Goal: Find specific page/section: Find specific page/section

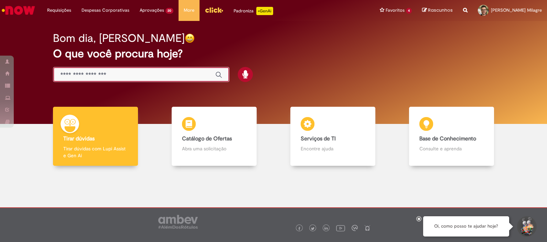
click at [110, 78] on input "Basta digitar aqui" at bounding box center [134, 75] width 148 height 8
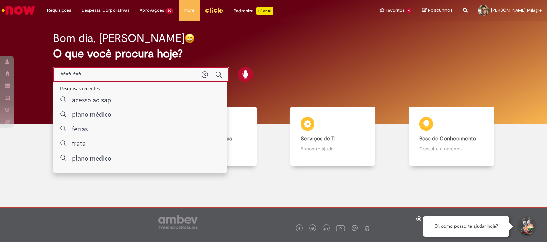
type input "********"
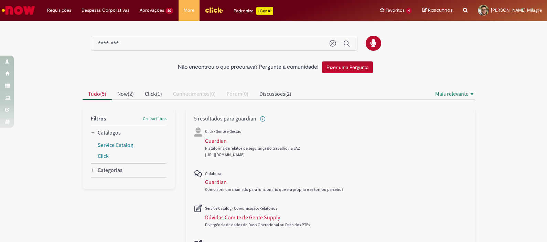
click at [14, 9] on img "Ir para a Homepage" at bounding box center [18, 10] width 35 height 14
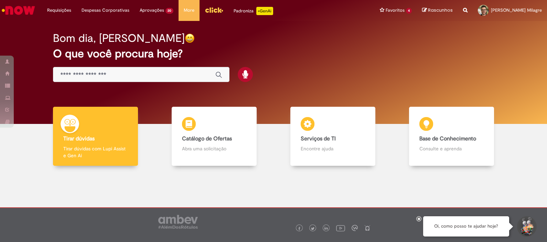
click at [261, 34] on div "Bom dia, [PERSON_NAME]" at bounding box center [273, 38] width 440 height 12
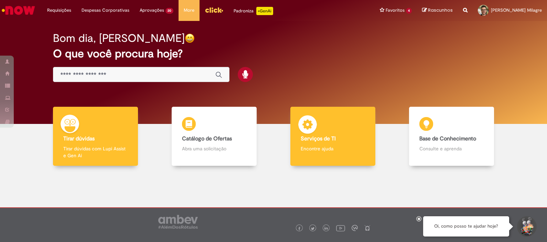
click at [335, 124] on div "Serviços de TI Serviços de TI Encontre ajuda" at bounding box center [332, 136] width 85 height 59
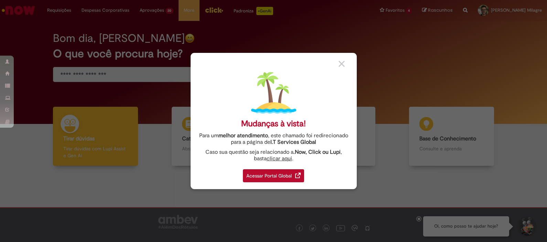
click at [291, 174] on div "Acessar Portal Global" at bounding box center [273, 175] width 61 height 13
